Goal: Use online tool/utility: Utilize a website feature to perform a specific function

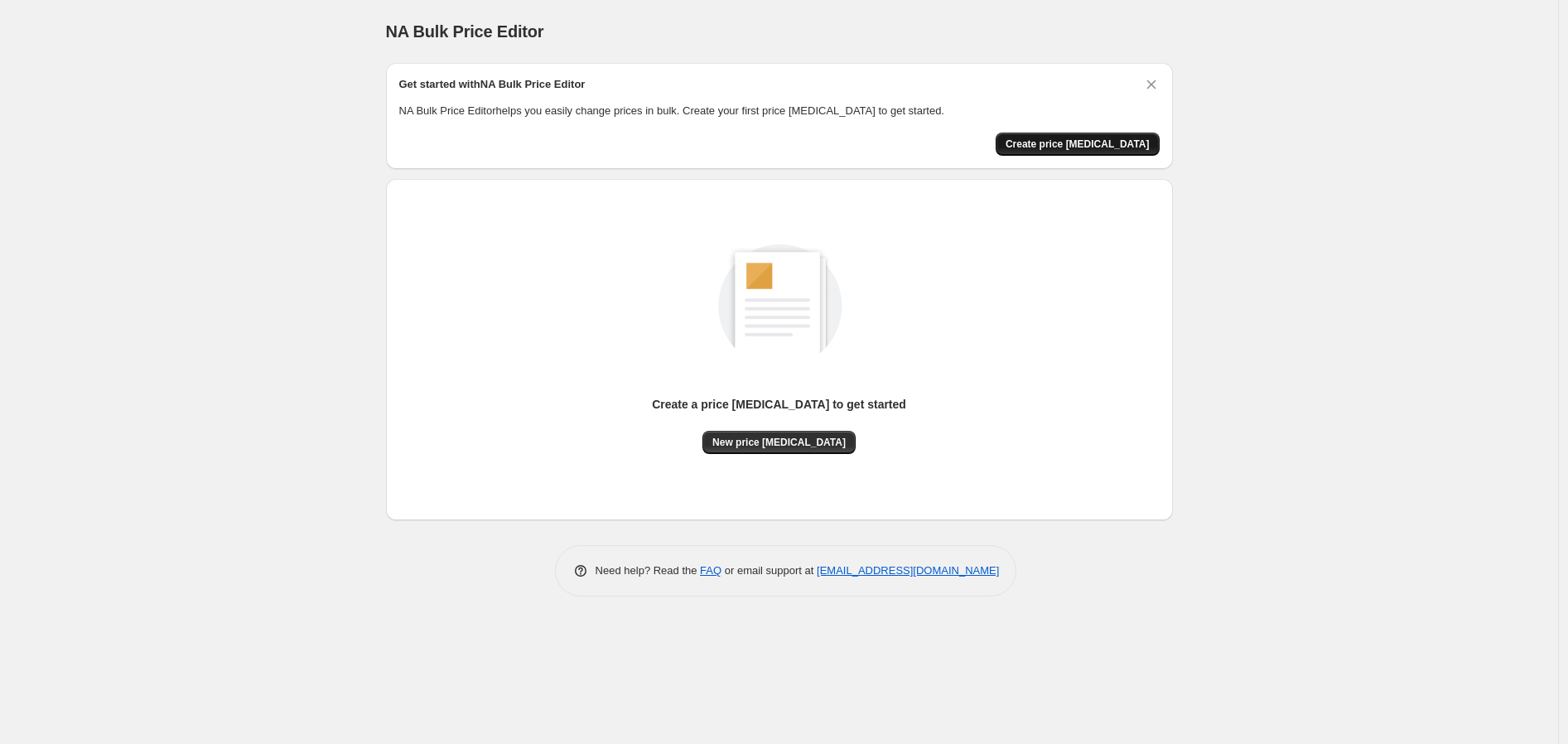
click at [1117, 144] on span "Create price [MEDICAL_DATA]" at bounding box center [1078, 143] width 144 height 13
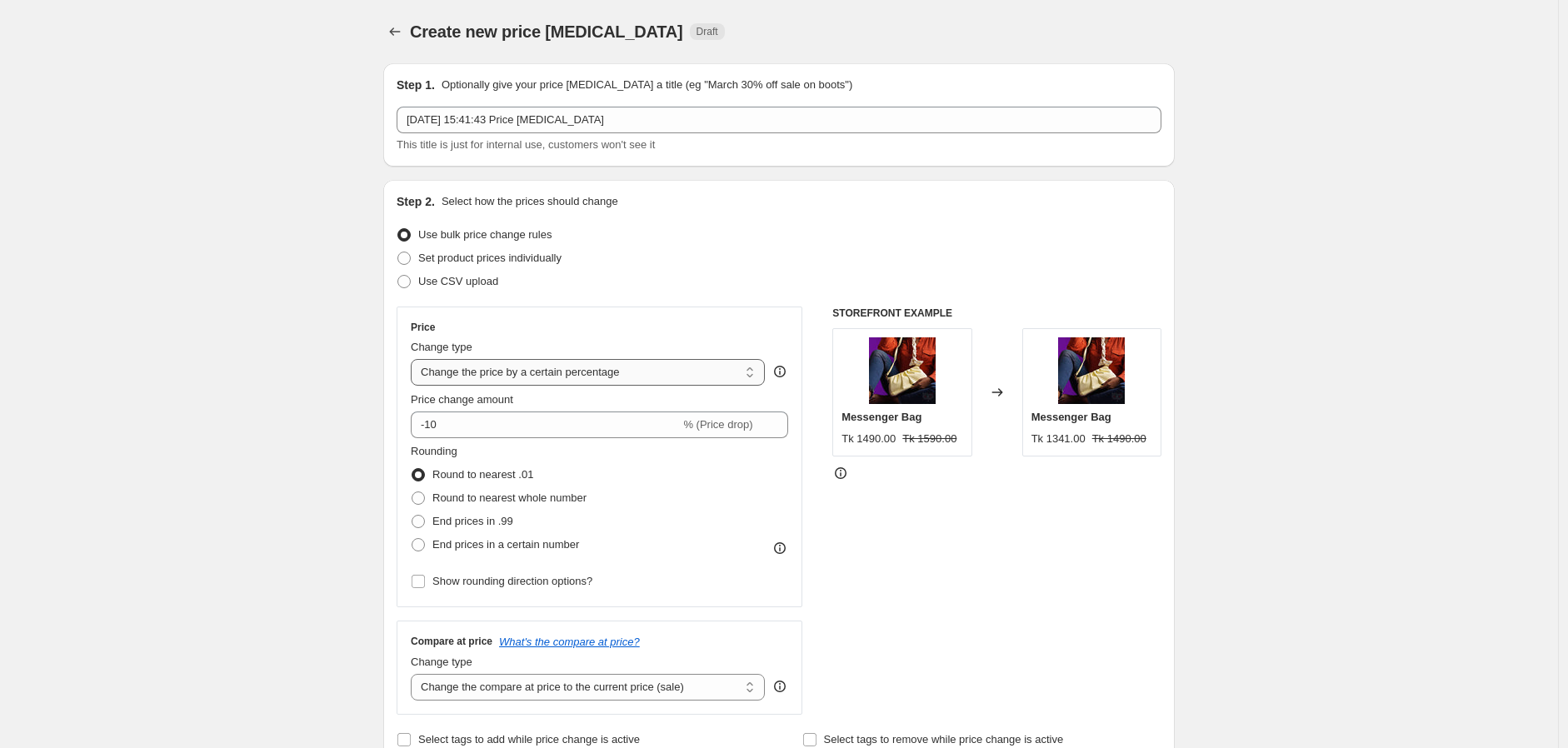
click at [556, 370] on select "Change the price to a certain amount Change the price by a certain amount Chang…" at bounding box center [587, 372] width 354 height 27
select select "to"
click at [414, 359] on select "Change the price to a certain amount Change the price by a certain amount Chang…" at bounding box center [587, 372] width 354 height 27
type input "80.00"
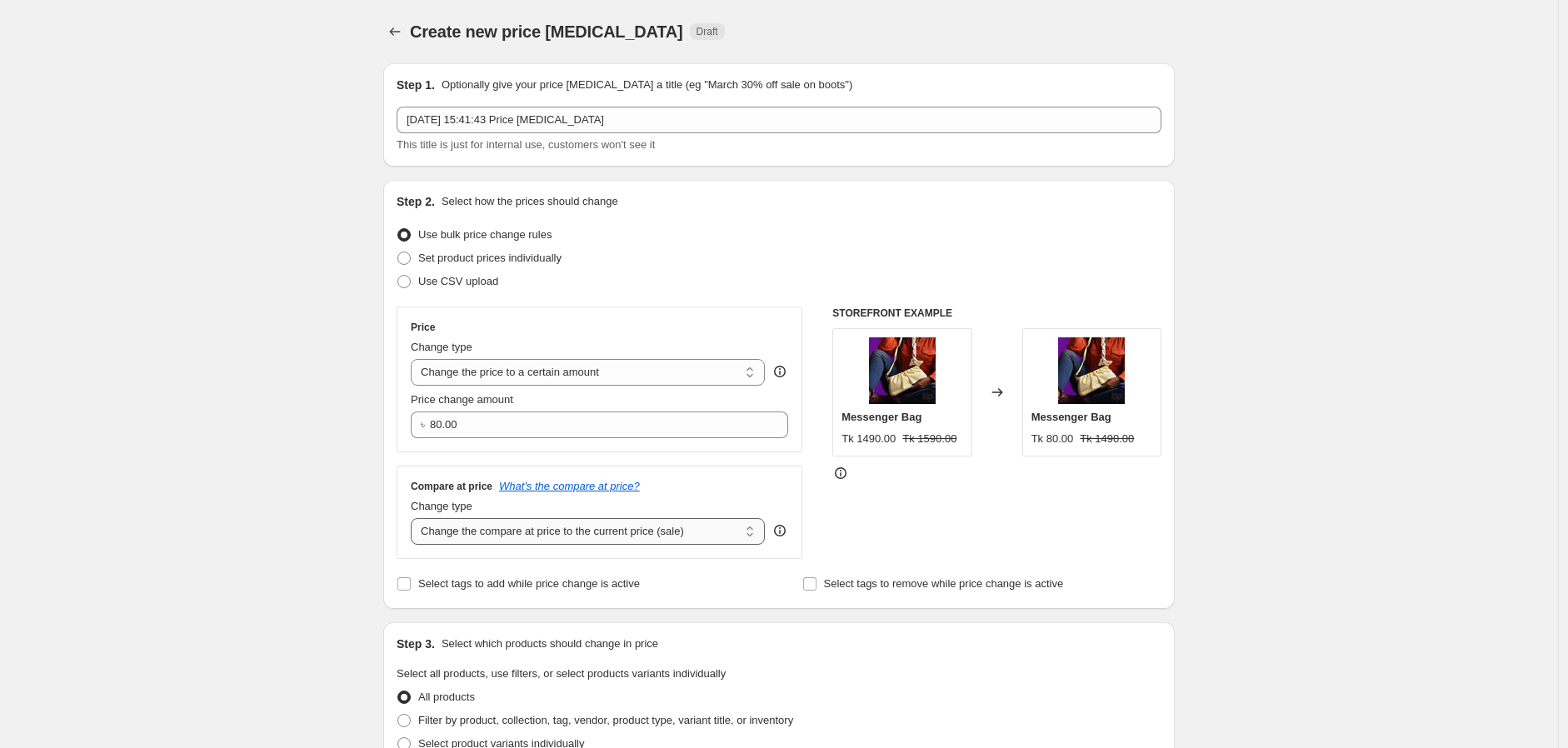
click at [664, 533] on select "Change the compare at price to the current price (sale) Change the compare at p…" at bounding box center [587, 531] width 354 height 27
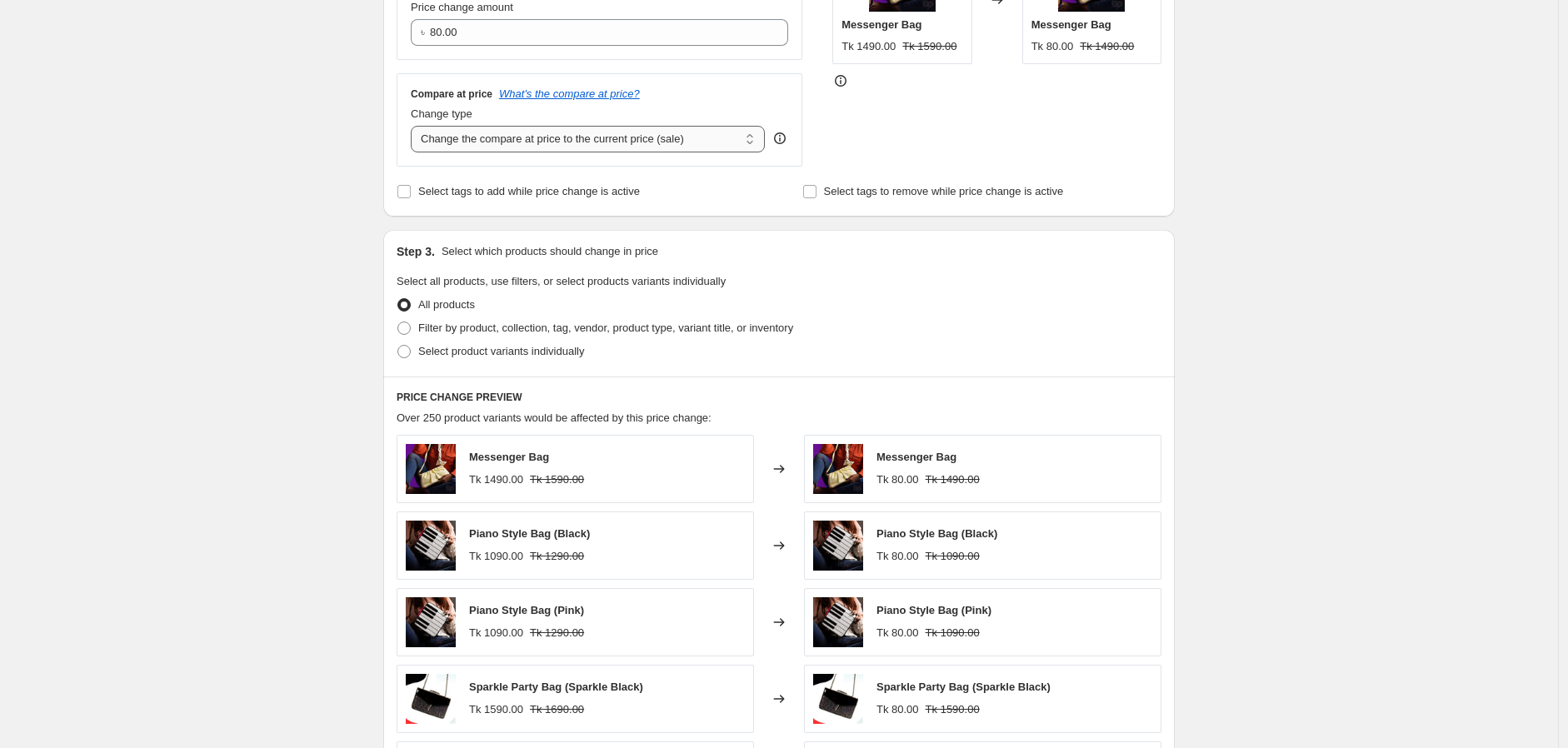
scroll to position [431, 0]
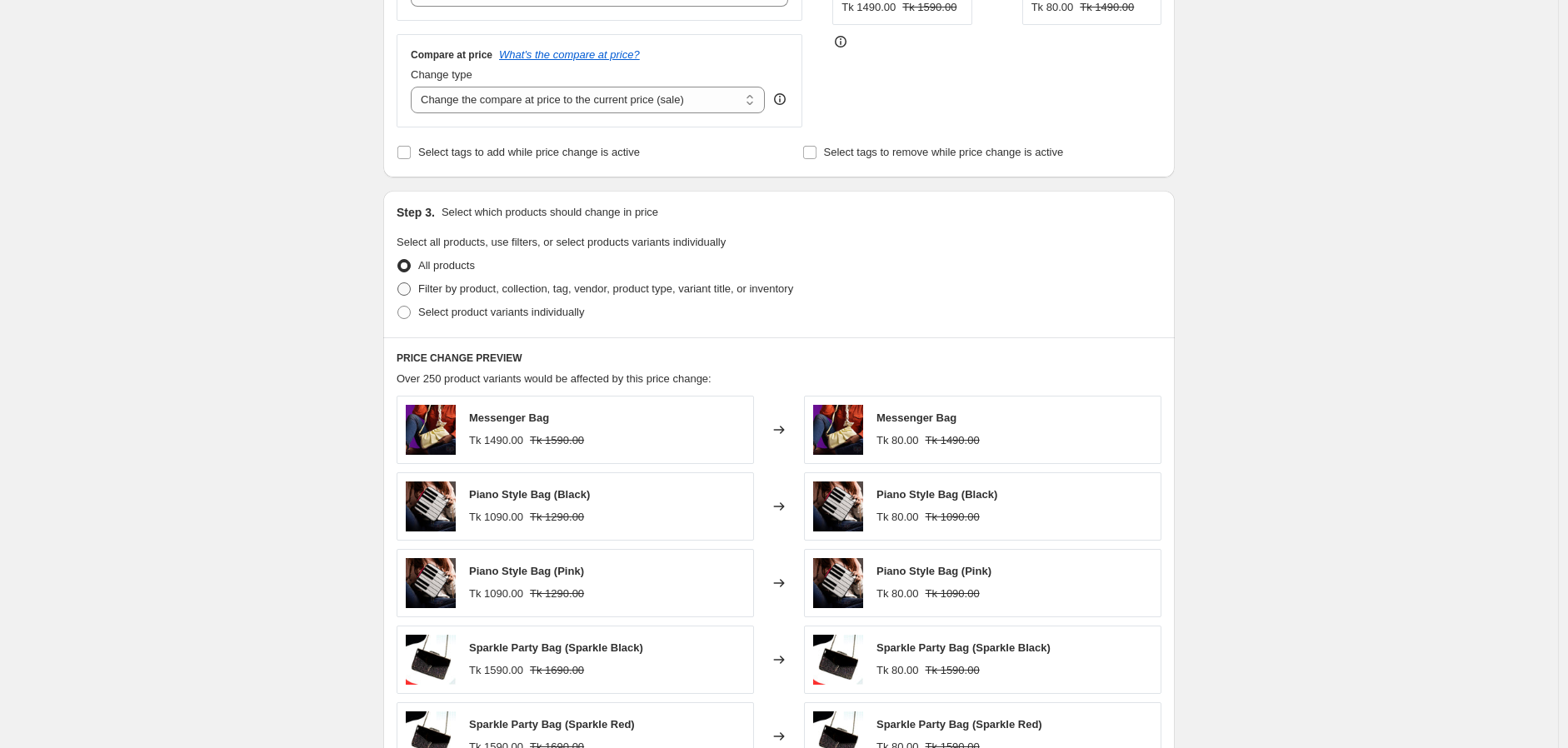
click at [523, 293] on span "Filter by product, collection, tag, vendor, product type, variant title, or inv…" at bounding box center [605, 288] width 375 height 13
click at [398, 283] on input "Filter by product, collection, tag, vendor, product type, variant title, or inv…" at bounding box center [397, 282] width 1 height 1
radio input "true"
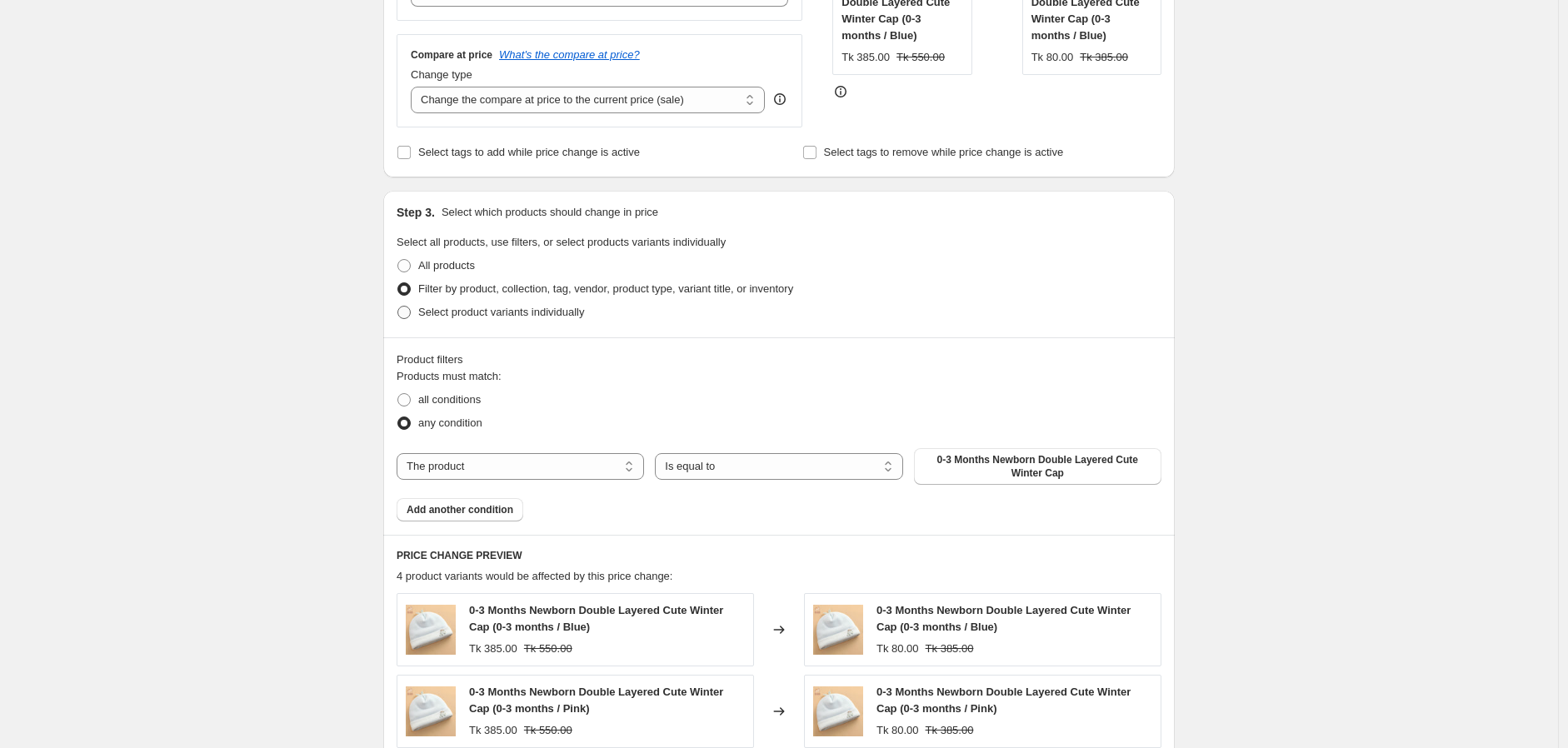
click at [488, 315] on span "Select product variants individually" at bounding box center [500, 312] width 166 height 13
click at [398, 306] on input "Select product variants individually" at bounding box center [397, 305] width 1 height 1
radio input "true"
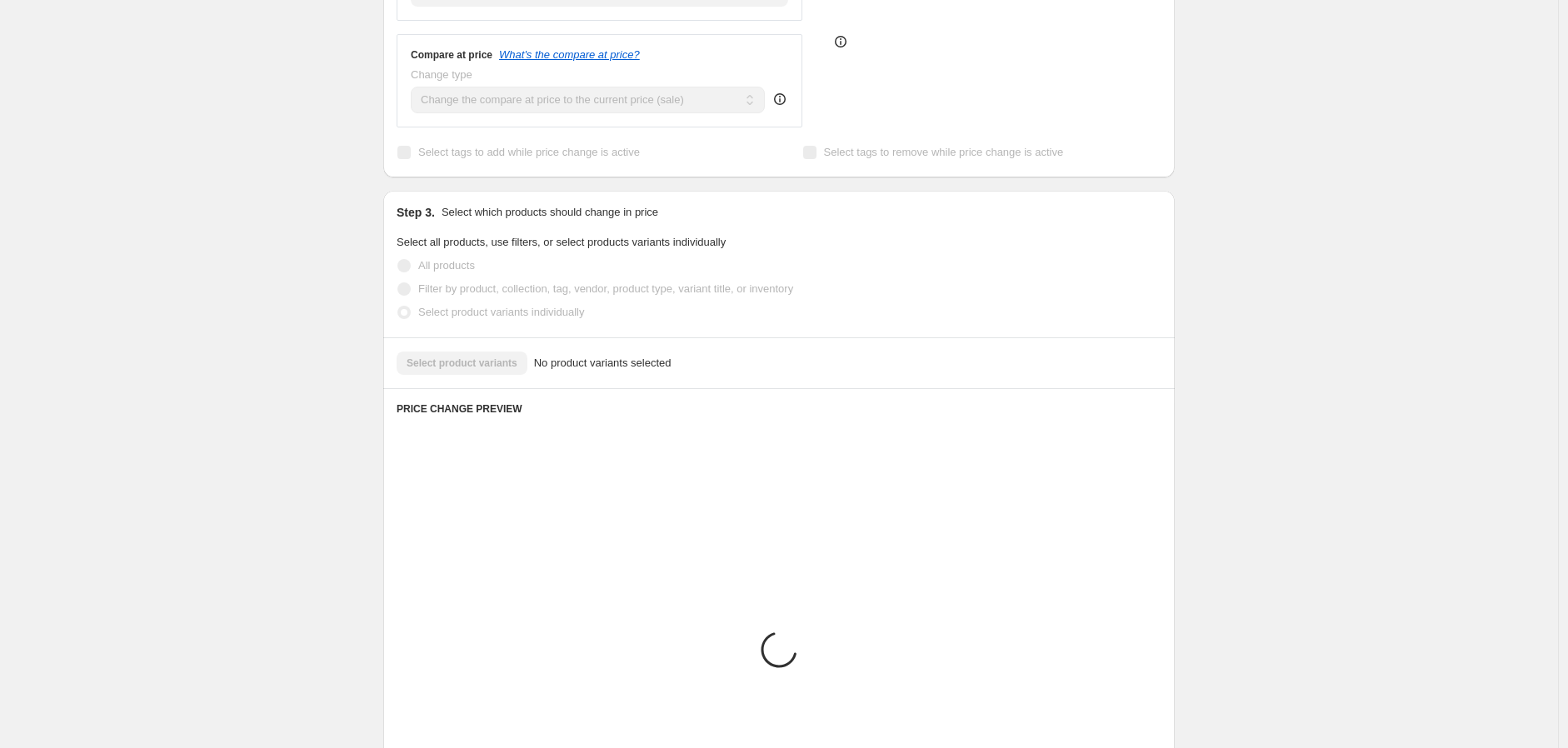
scroll to position [394, 0]
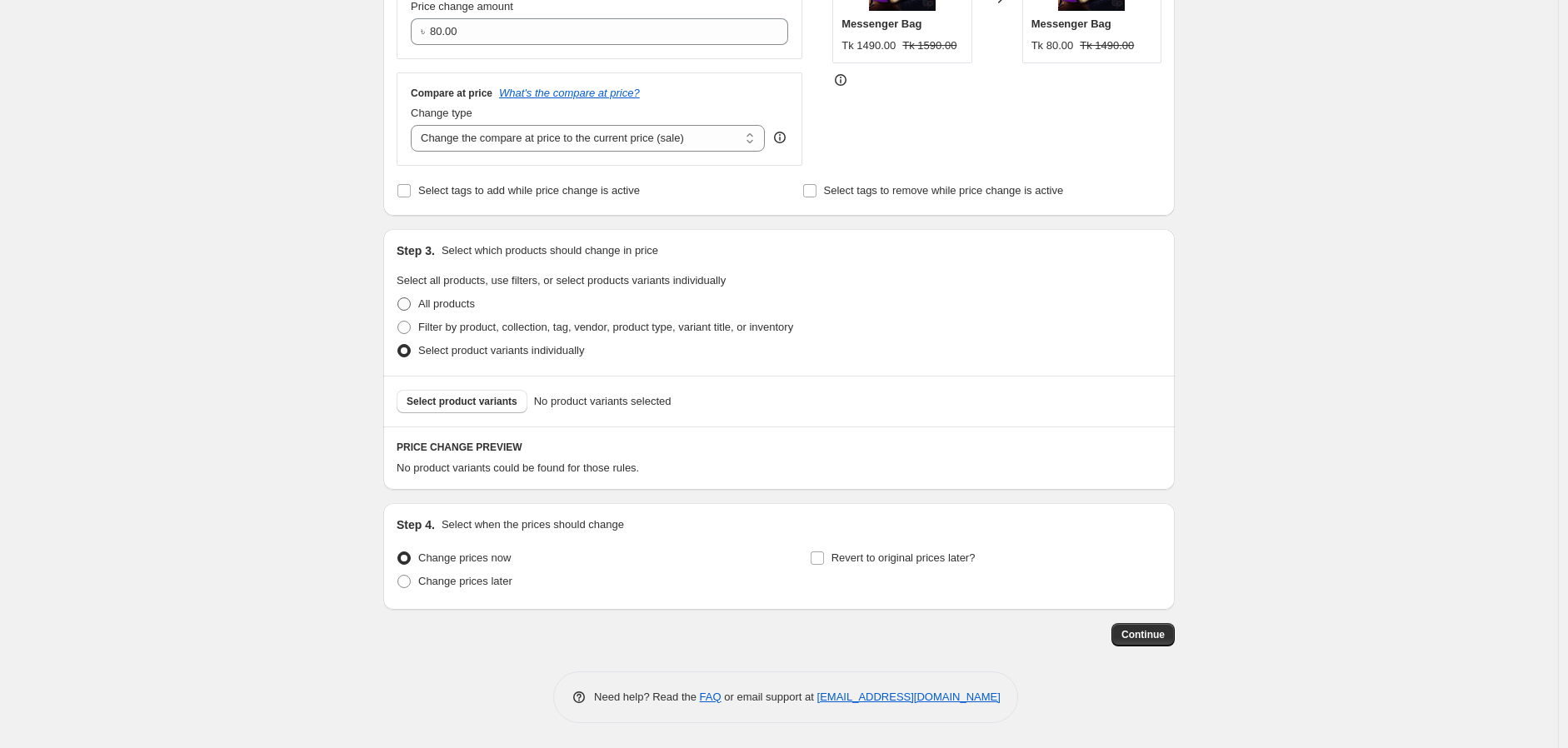
click at [461, 313] on label "All products" at bounding box center [436, 303] width 79 height 23
click at [398, 298] on input "All products" at bounding box center [397, 297] width 1 height 1
radio input "true"
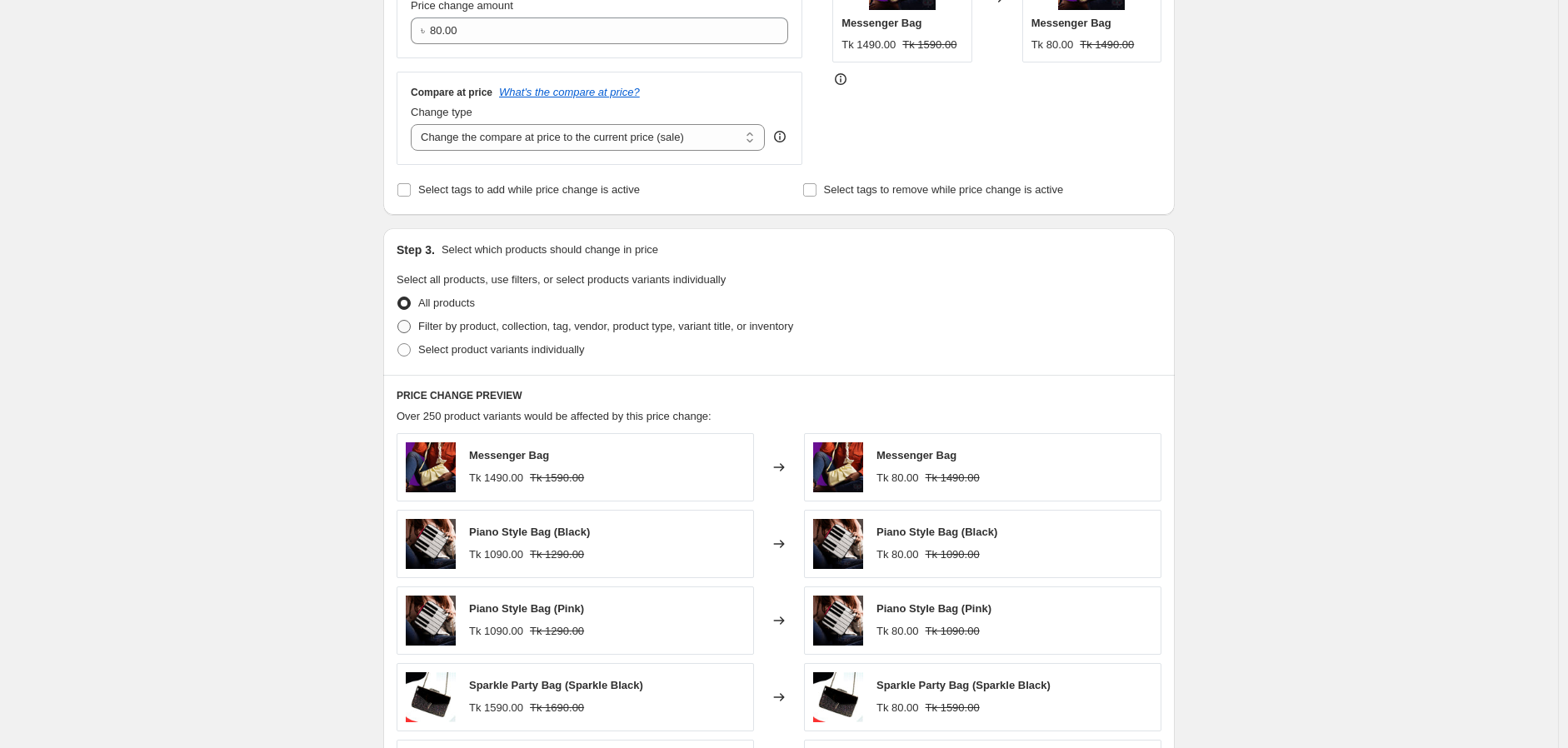
click at [574, 327] on span "Filter by product, collection, tag, vendor, product type, variant title, or inv…" at bounding box center [605, 326] width 375 height 13
click at [398, 321] on input "Filter by product, collection, tag, vendor, product type, variant title, or inv…" at bounding box center [397, 320] width 1 height 1
radio input "true"
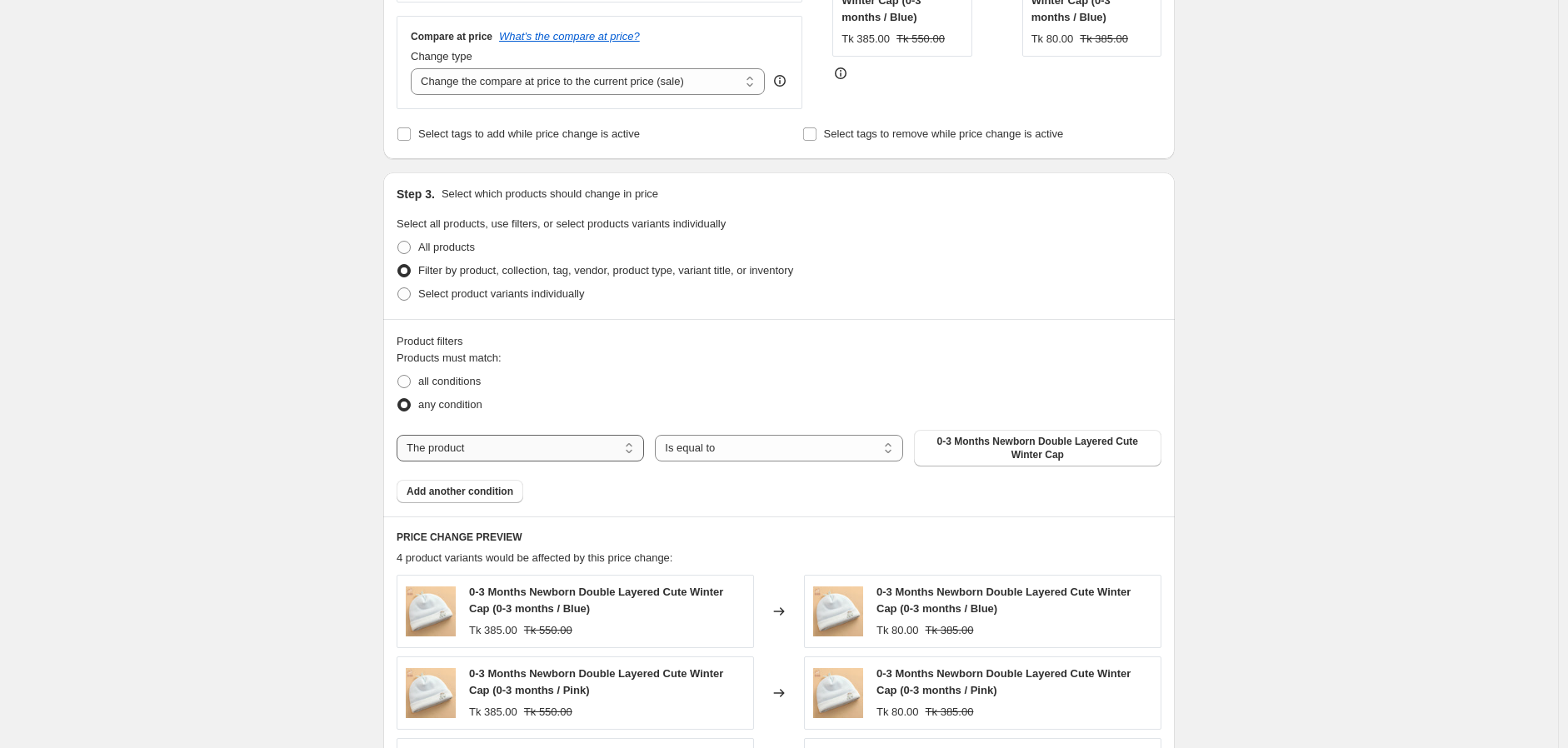
scroll to position [178, 0]
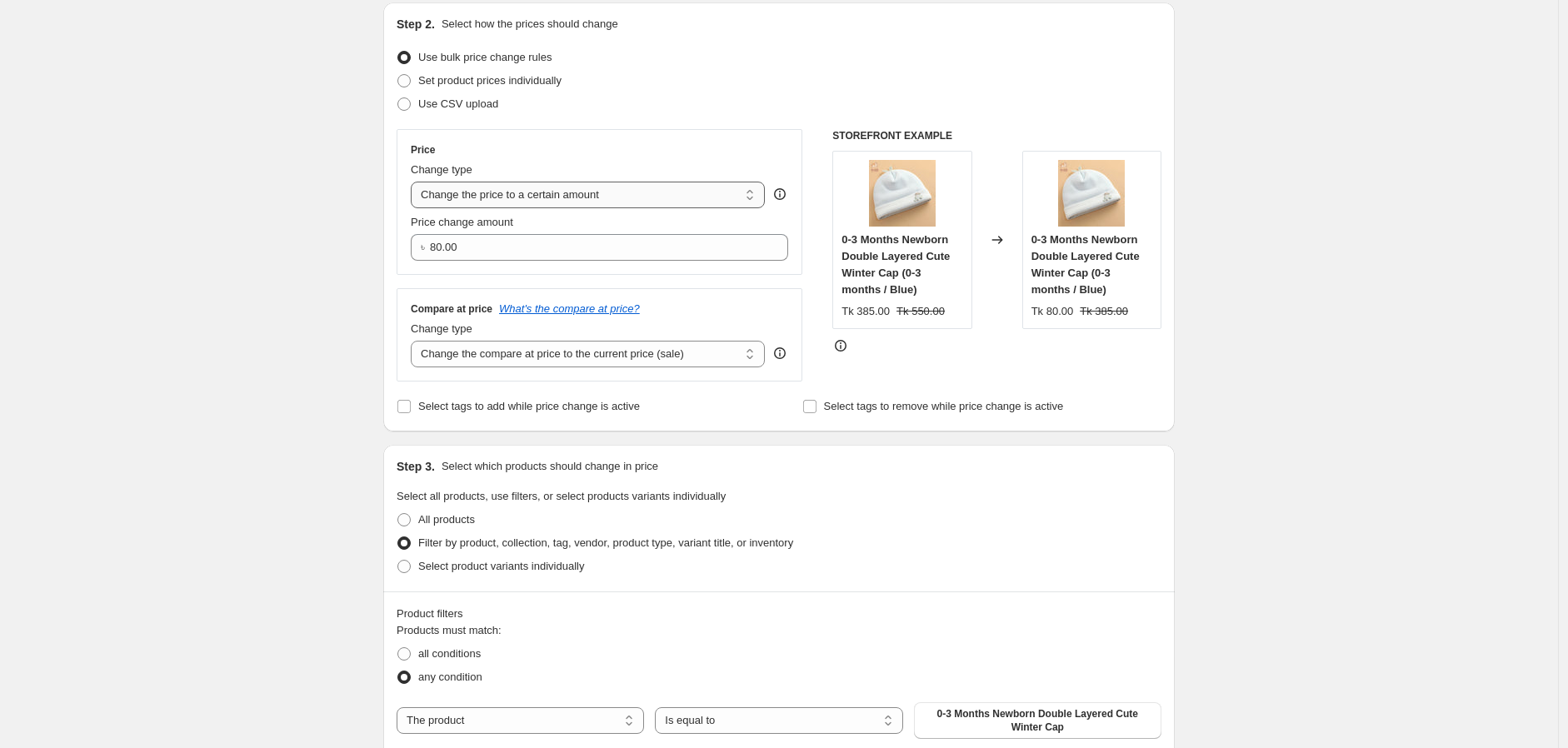
click at [617, 202] on select "Change the price to a certain amount Change the price by a certain amount Chang…" at bounding box center [587, 194] width 354 height 27
click at [818, 79] on div "Set product prices individually" at bounding box center [779, 80] width 765 height 23
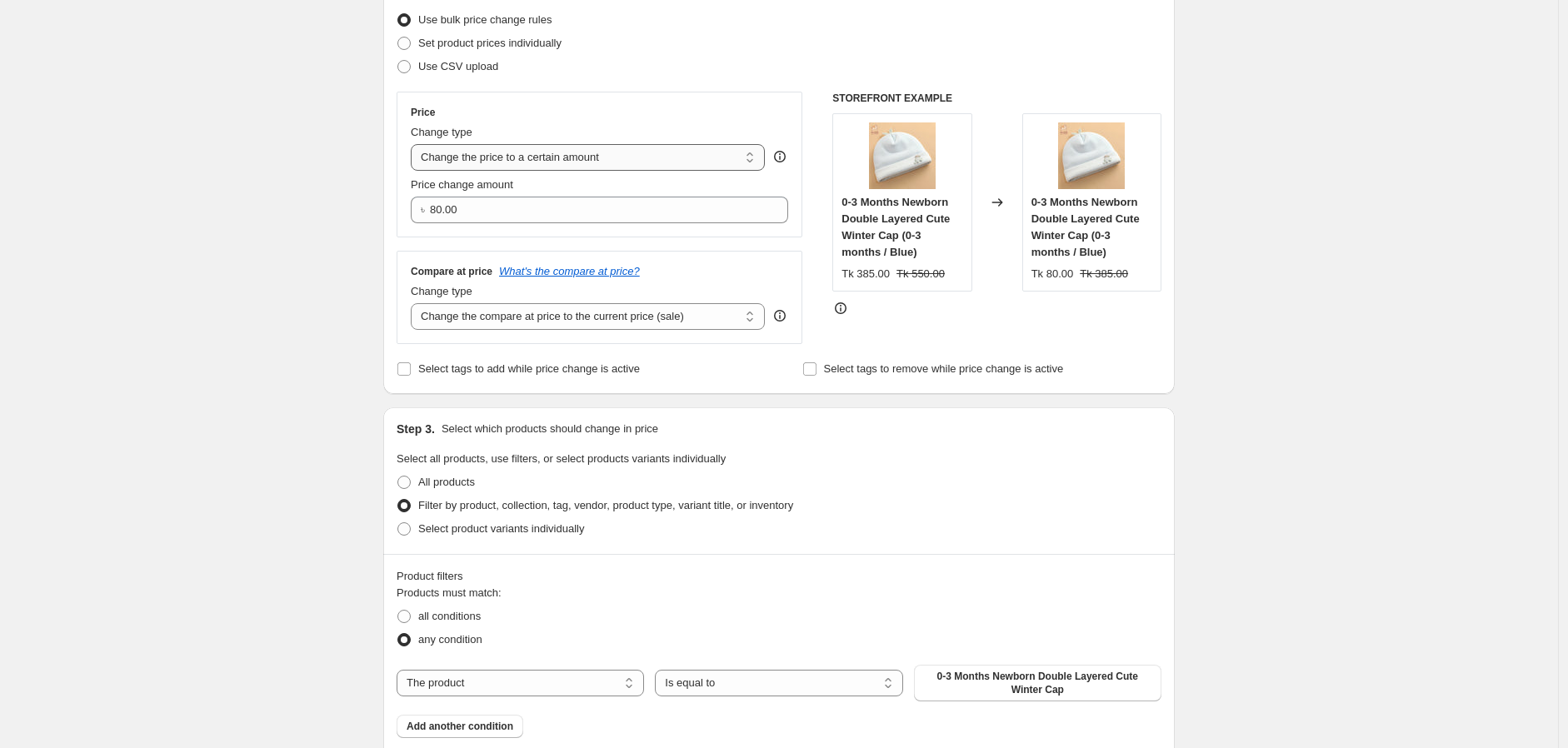
click at [616, 153] on select "Change the price to a certain amount Change the price by a certain amount Chang…" at bounding box center [587, 157] width 354 height 27
select select "no_change"
click at [414, 144] on select "Change the price to a certain amount Change the price by a certain amount Chang…" at bounding box center [587, 157] width 354 height 27
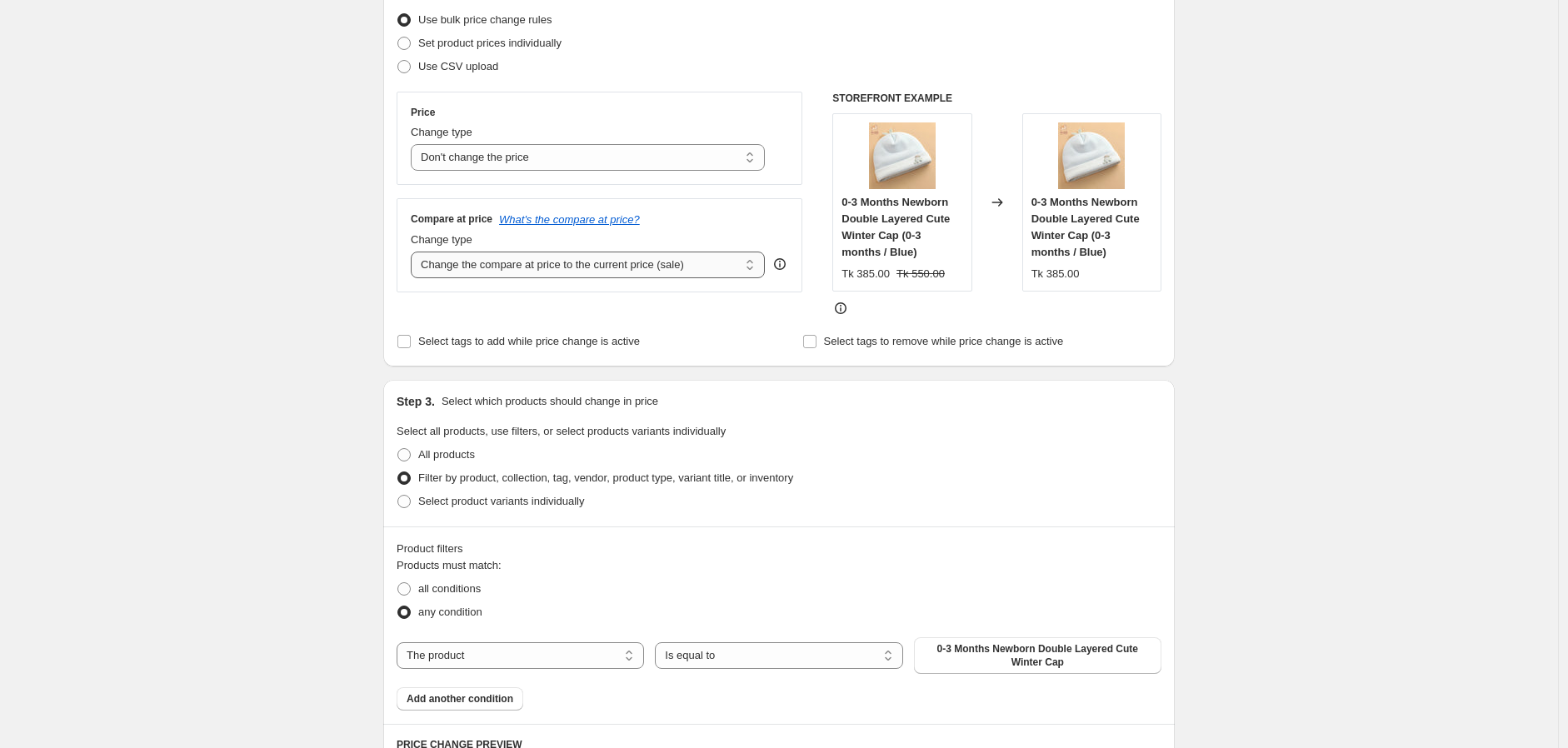
click at [627, 270] on select "Change the compare at price to the current price (sale) Change the compare at p…" at bounding box center [587, 264] width 354 height 27
select select "to"
click at [414, 251] on select "Change the compare at price to the current price (sale) Change the compare at p…" at bounding box center [587, 264] width 354 height 27
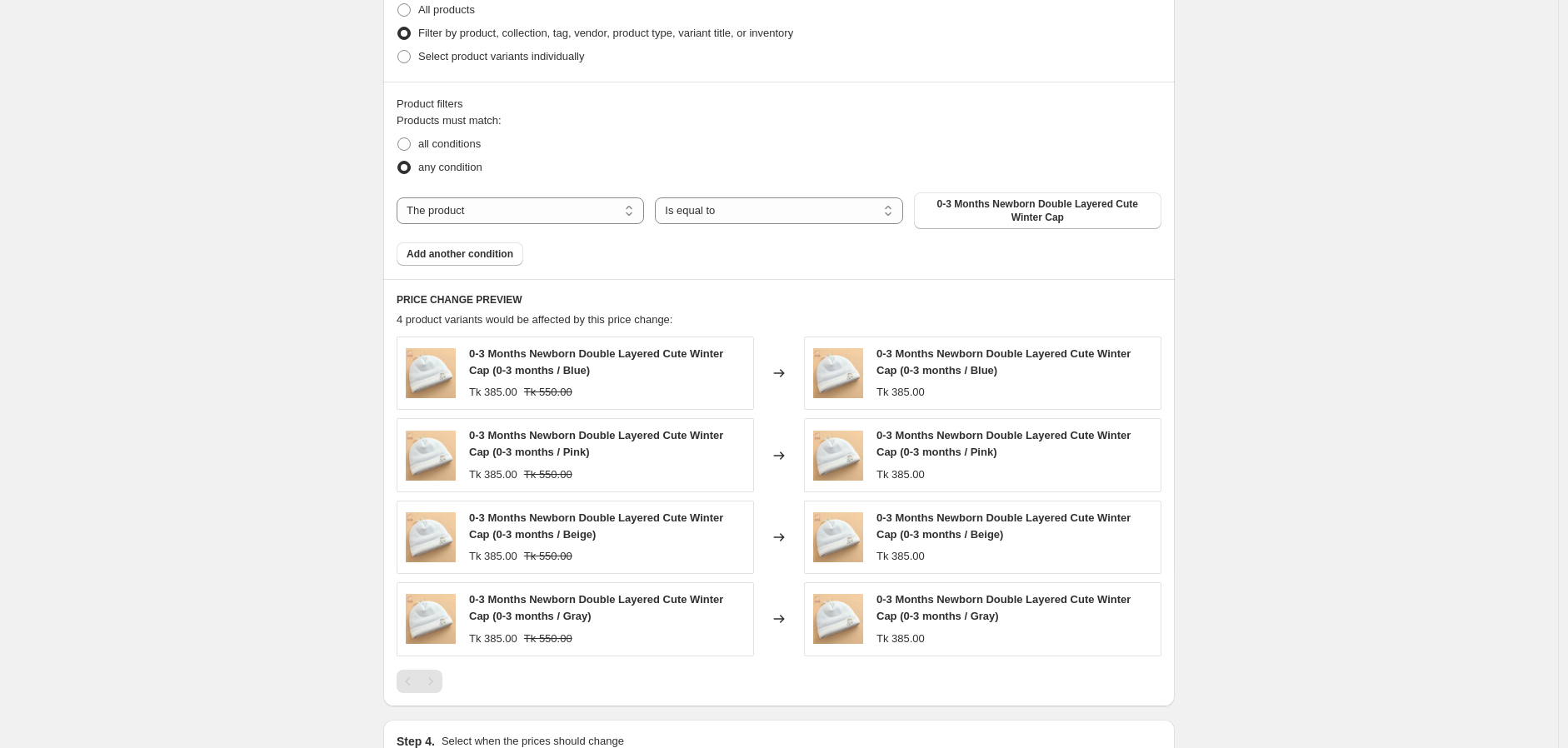
scroll to position [926, 0]
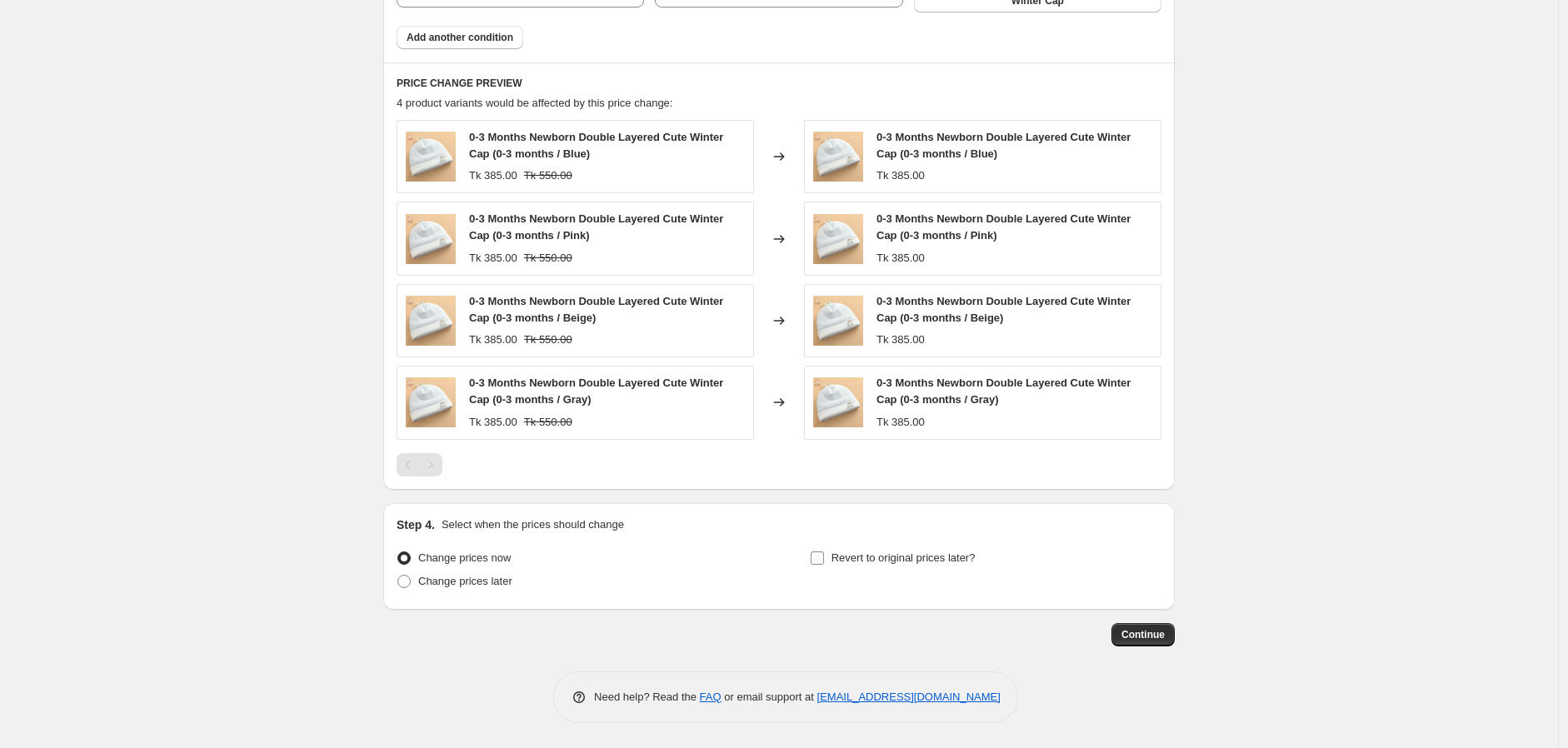
click at [902, 559] on span "Revert to original prices later?" at bounding box center [904, 558] width 144 height 13
click at [823, 559] on input "Revert to original prices later?" at bounding box center [817, 558] width 13 height 13
checkbox input "true"
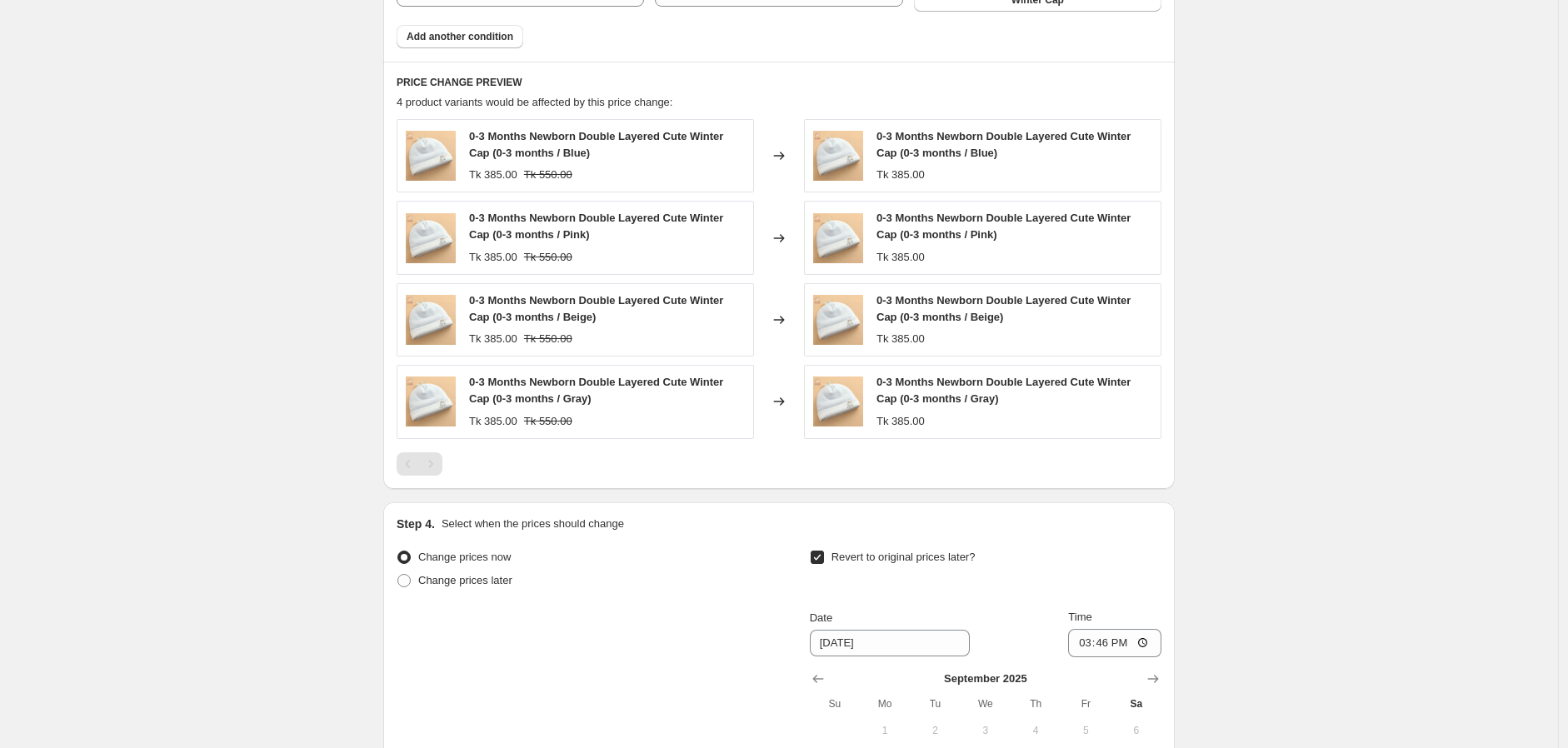
scroll to position [1142, 0]
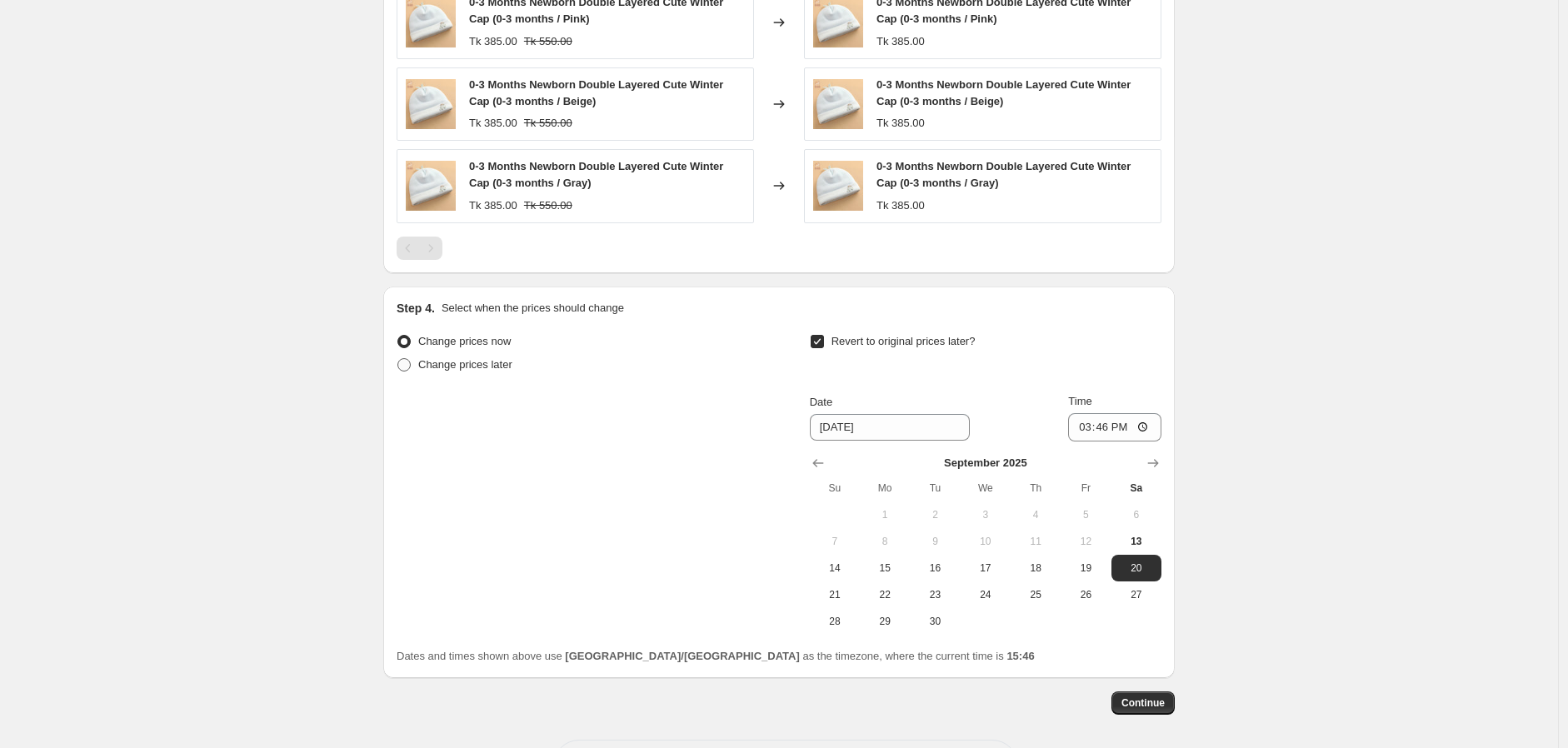
click at [484, 358] on span "Change prices later" at bounding box center [465, 364] width 94 height 13
click at [398, 358] on input "Change prices later" at bounding box center [397, 358] width 1 height 1
radio input "true"
click at [473, 344] on span "Change prices now" at bounding box center [464, 341] width 93 height 13
click at [398, 336] on input "Change prices now" at bounding box center [397, 335] width 1 height 1
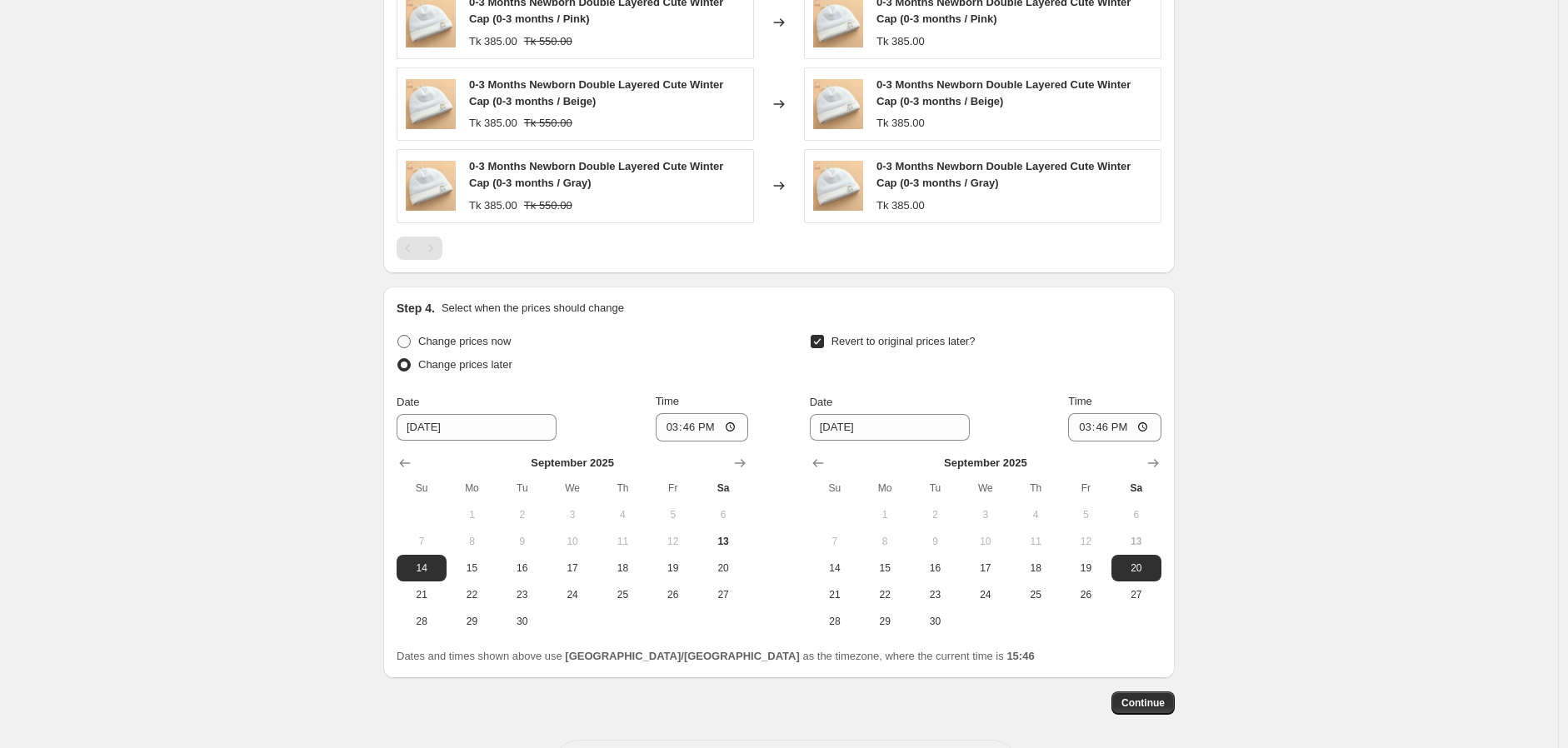
radio input "true"
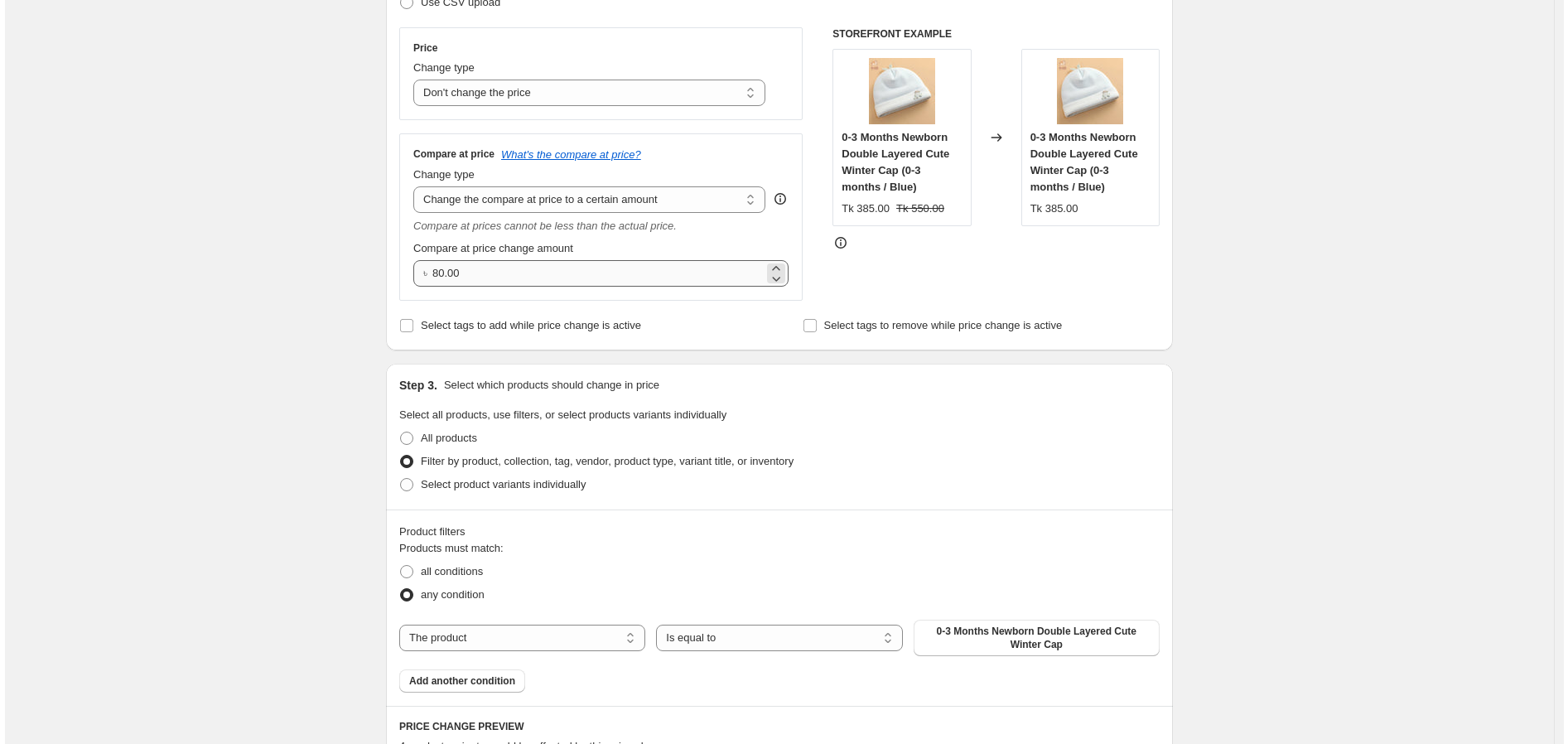
scroll to position [0, 0]
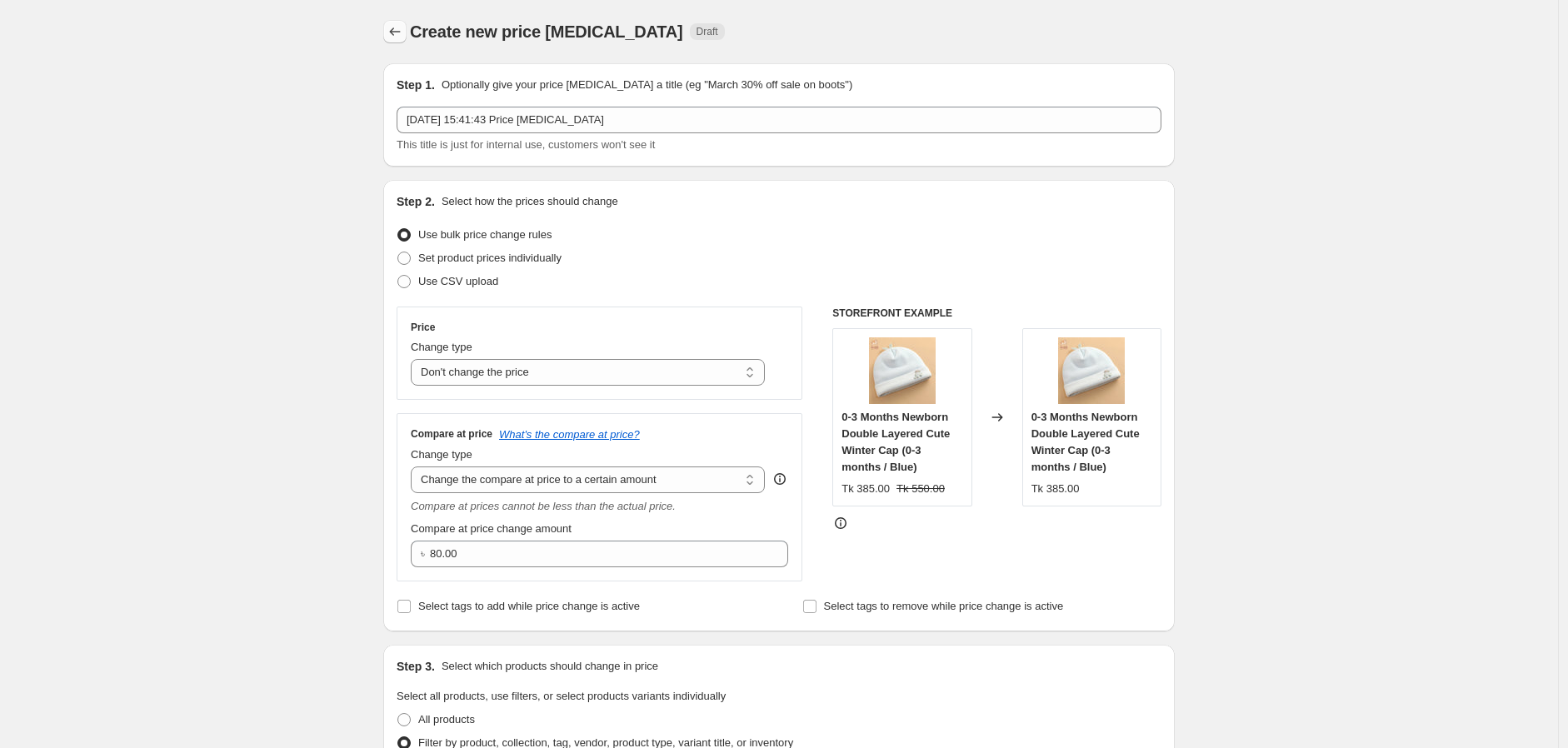
click at [403, 31] on icon "Price change jobs" at bounding box center [395, 31] width 17 height 17
